Goal: Task Accomplishment & Management: Manage account settings

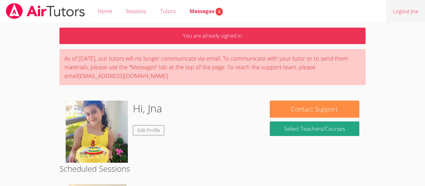
click at [405, 11] on link "Logout Jna" at bounding box center [405, 11] width 39 height 23
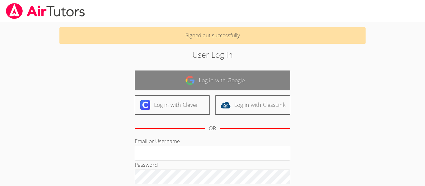
type input "[EMAIL_ADDRESS][DOMAIN_NAME]"
click at [243, 86] on link "Log in with Google" at bounding box center [213, 81] width 156 height 20
